Goal: Information Seeking & Learning: Learn about a topic

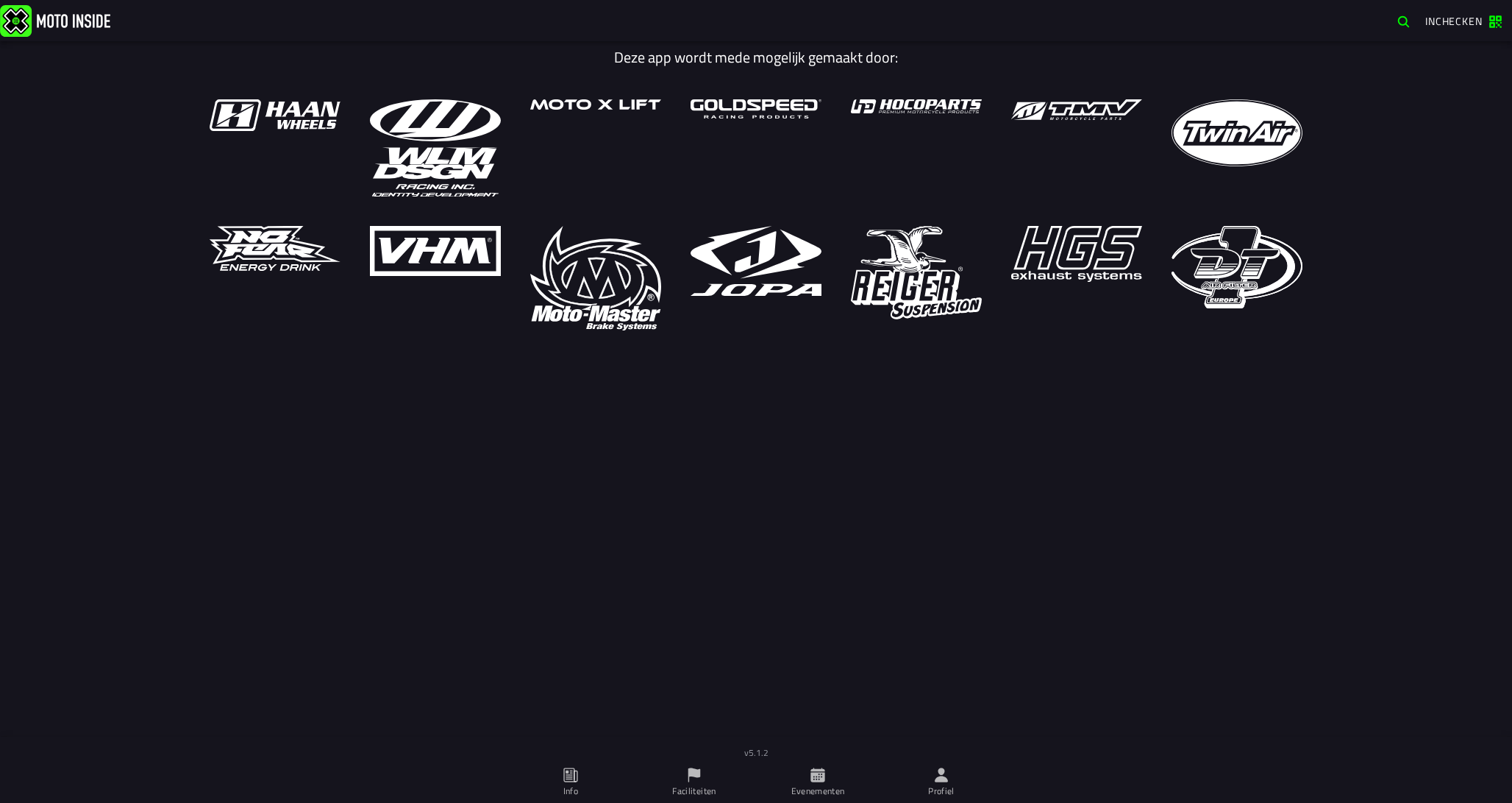
click at [819, 773] on icon at bounding box center [818, 775] width 16 height 16
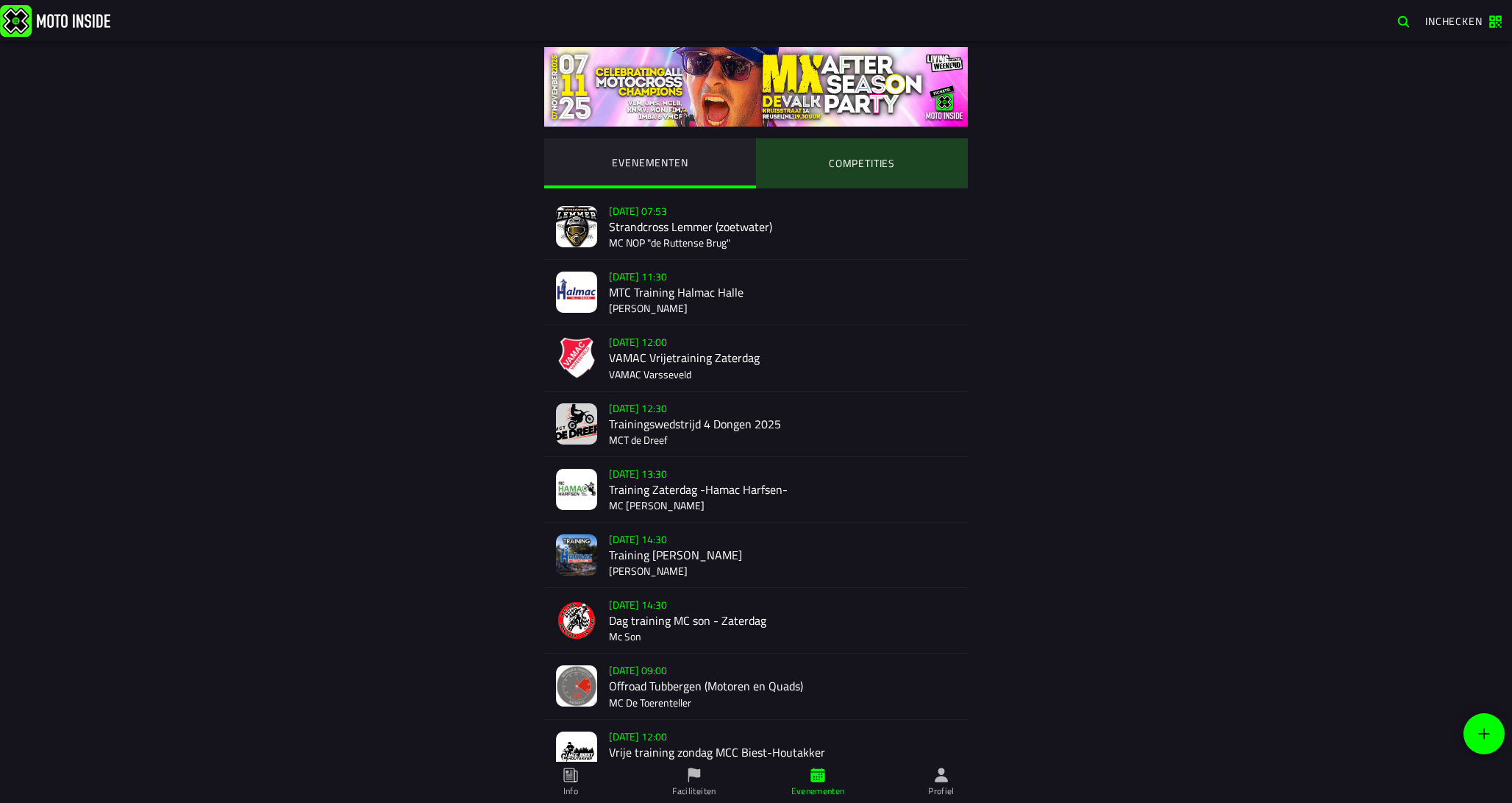
click at [824, 153] on ion-segment-button "COMPETITIES" at bounding box center [862, 163] width 212 height 50
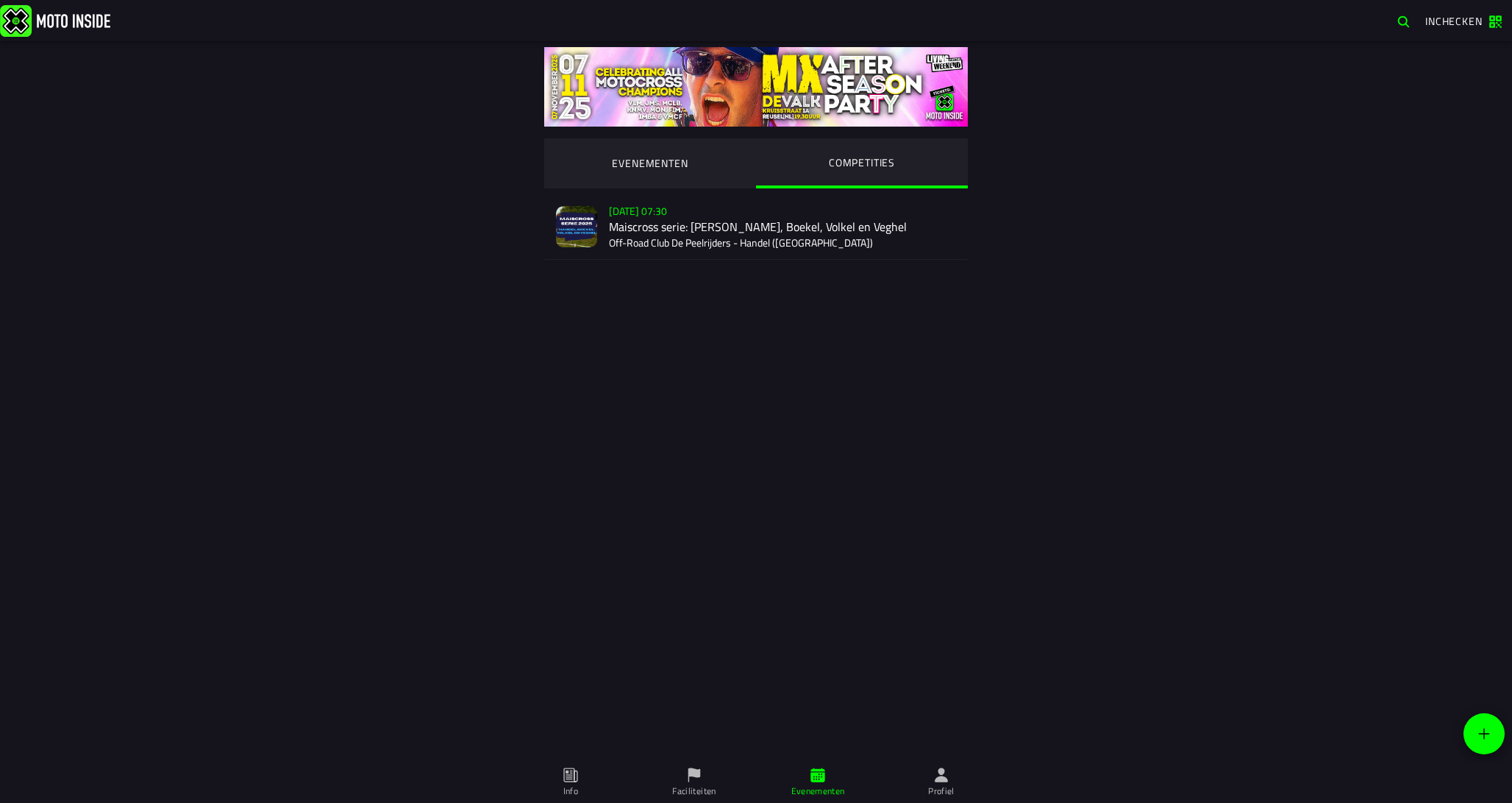
click at [748, 229] on div "Su 2 Nov - 07:30 Maiscross serie: Handel, Boekel, Volkel en Veghel Off-Road Clu…" at bounding box center [783, 227] width 347 height 65
